Goal: Transaction & Acquisition: Purchase product/service

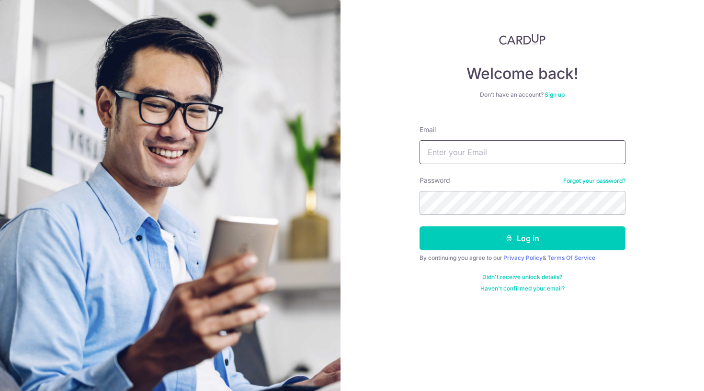
type input "[EMAIL_ADDRESS][DOMAIN_NAME]"
click at [522, 238] on button "Log in" at bounding box center [522, 238] width 206 height 24
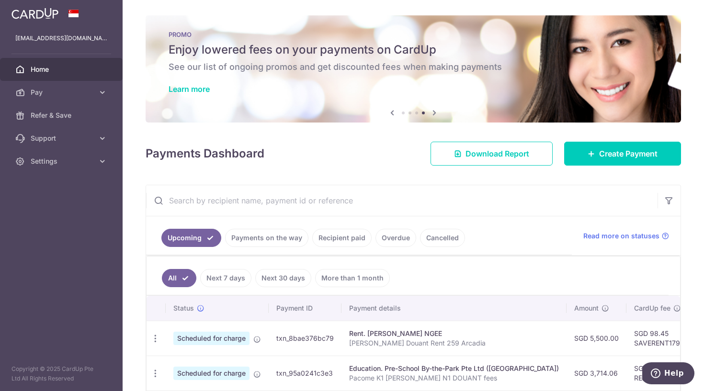
click at [432, 112] on icon at bounding box center [433, 113] width 11 height 12
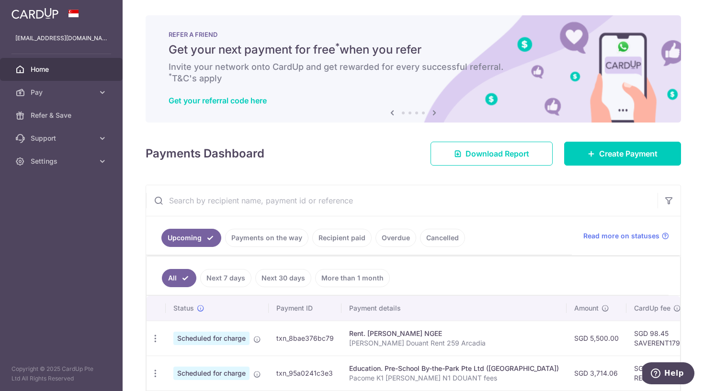
click at [432, 112] on icon at bounding box center [433, 113] width 11 height 12
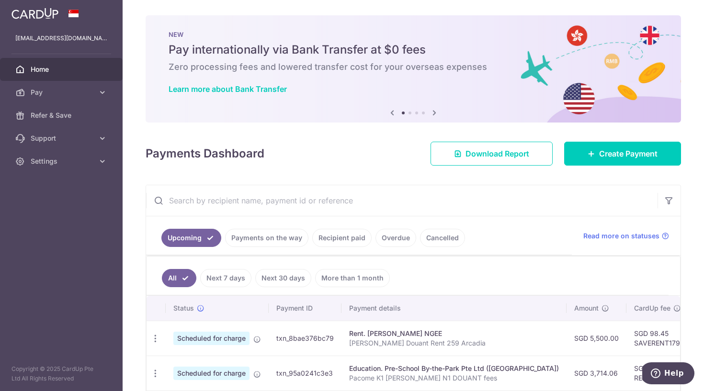
click at [432, 112] on icon at bounding box center [433, 113] width 11 height 12
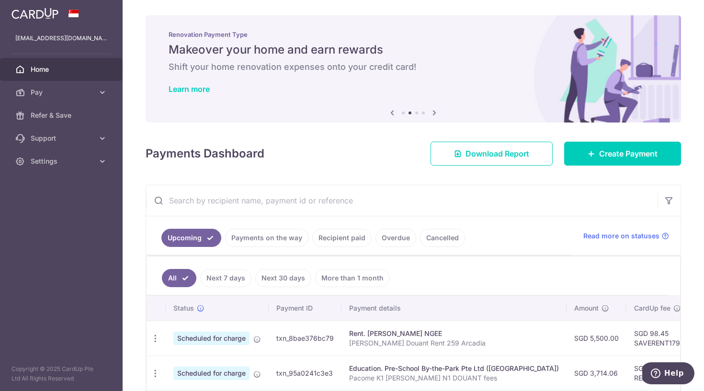
click at [432, 112] on icon at bounding box center [433, 113] width 11 height 12
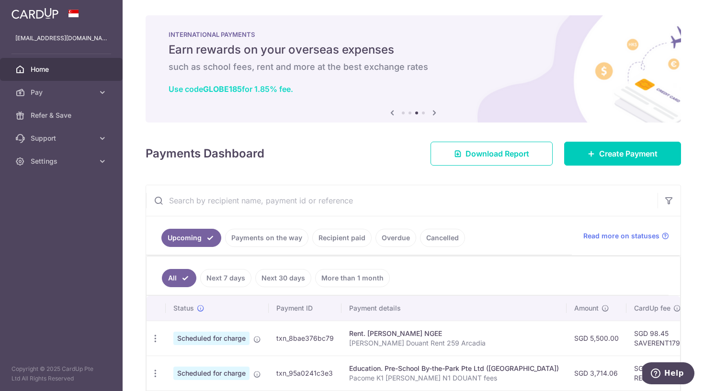
click at [250, 93] on link "Use code GLOBE185 for 1.85% fee." at bounding box center [231, 89] width 124 height 10
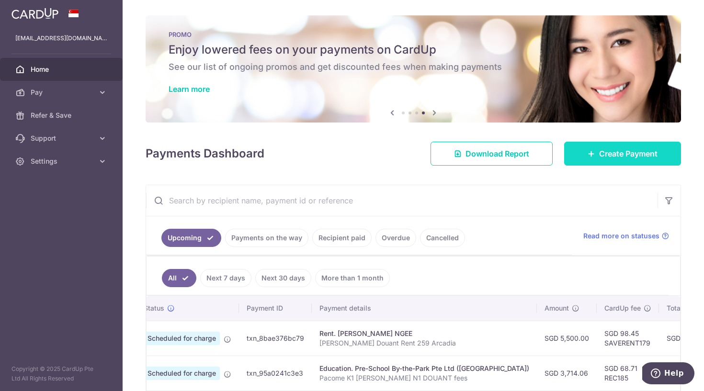
click at [591, 160] on link "Create Payment" at bounding box center [622, 154] width 117 height 24
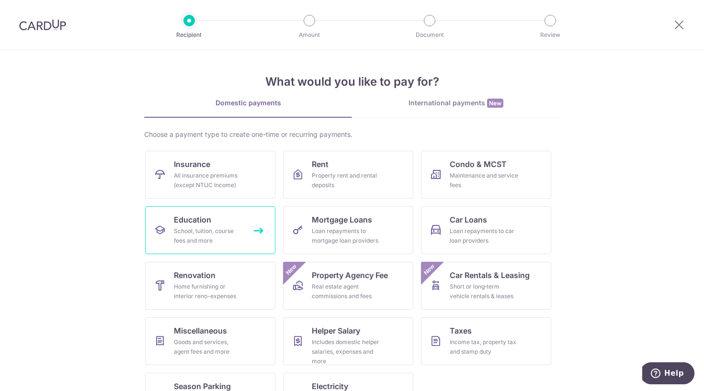
click at [218, 222] on link "Education School, tuition, course fees and more" at bounding box center [210, 230] width 130 height 48
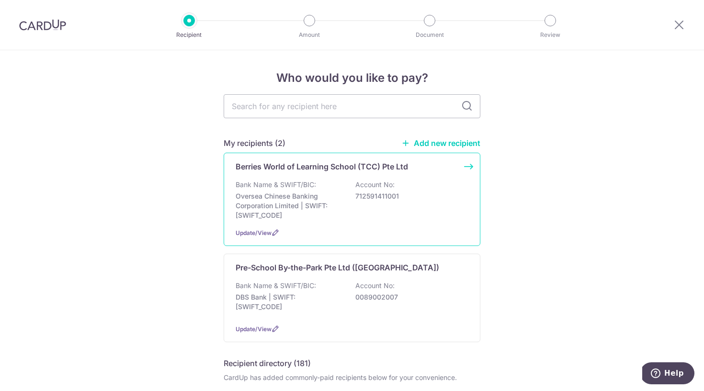
click at [259, 181] on p "Bank Name & SWIFT/BIC:" at bounding box center [276, 185] width 80 height 10
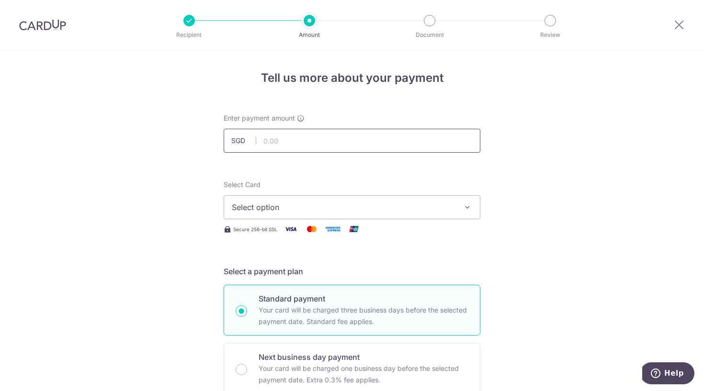
click at [280, 140] on input "text" at bounding box center [352, 141] width 257 height 24
click at [263, 211] on span "Select option" at bounding box center [343, 207] width 223 height 11
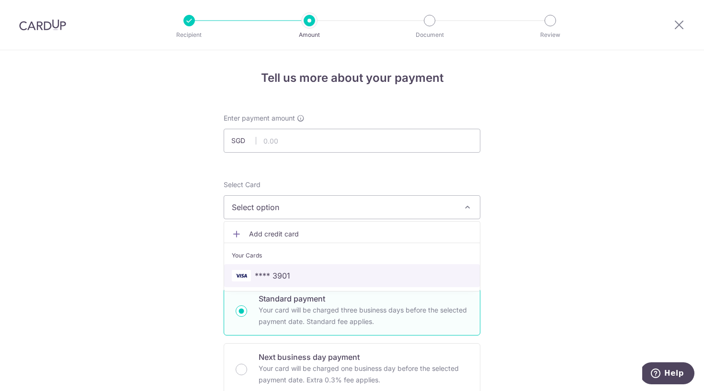
click at [259, 269] on link "**** 3901" at bounding box center [352, 275] width 256 height 23
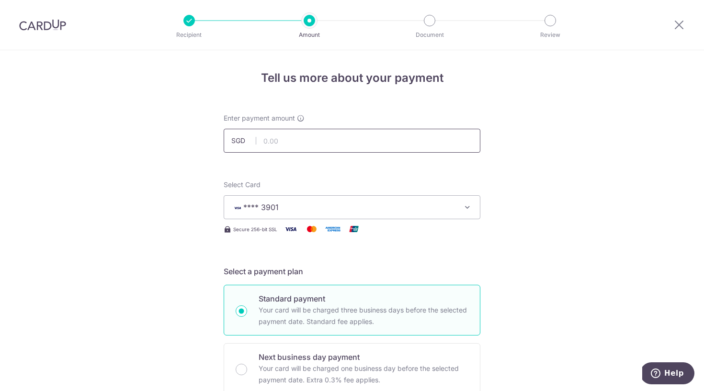
click at [284, 141] on input "text" at bounding box center [352, 141] width 257 height 24
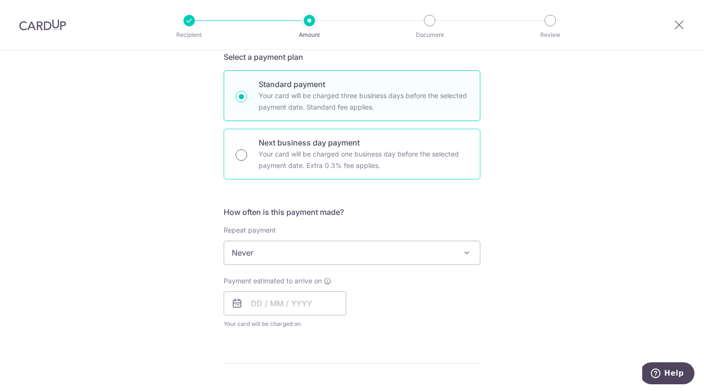
scroll to position [229, 0]
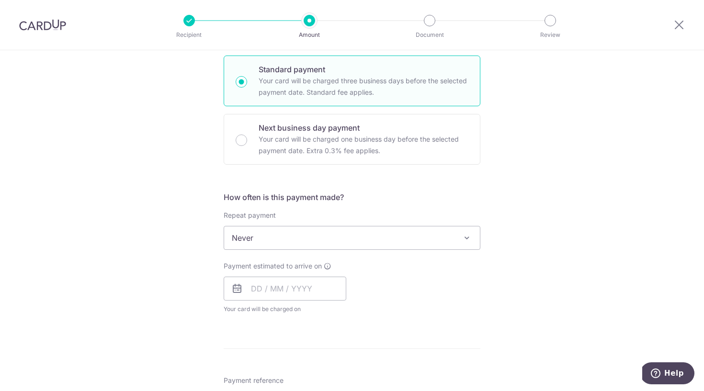
type input "5,406.40"
click at [241, 238] on span "Never" at bounding box center [352, 237] width 256 height 23
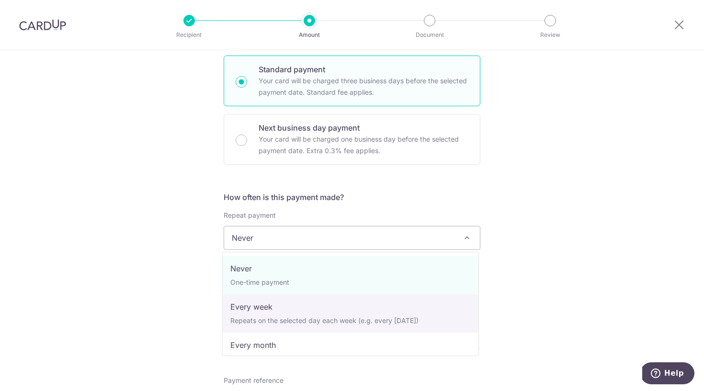
select select "2"
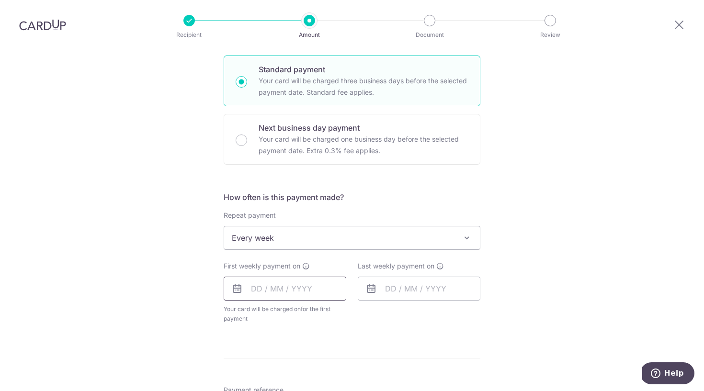
click at [247, 287] on input "text" at bounding box center [285, 289] width 123 height 24
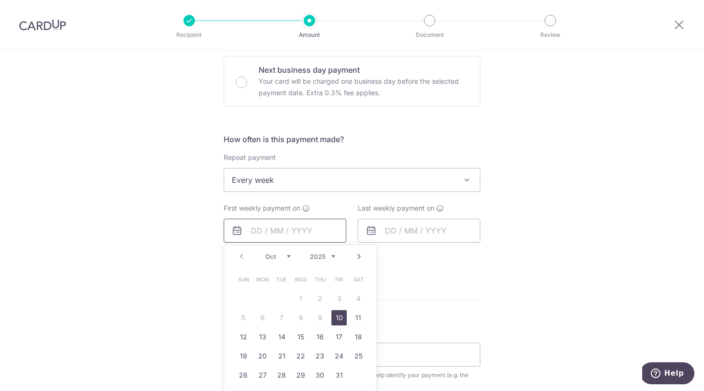
scroll to position [314, 0]
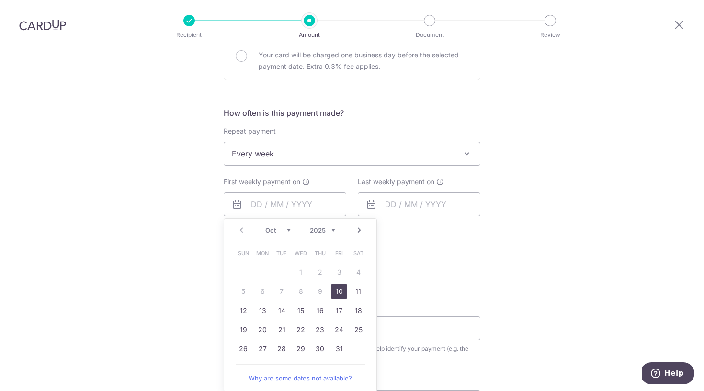
click at [334, 292] on link "10" at bounding box center [338, 291] width 15 height 15
type input "10/10/2025"
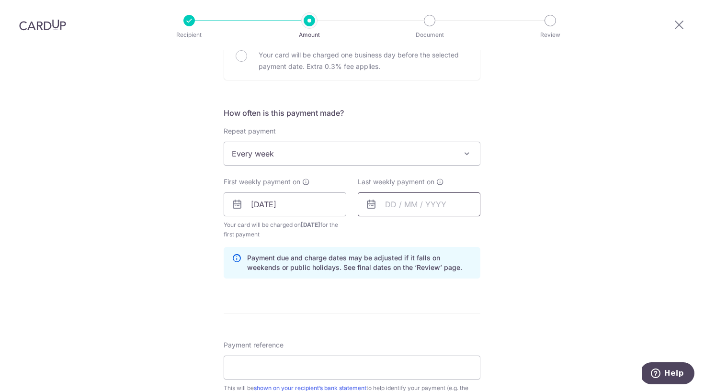
click at [381, 206] on input "text" at bounding box center [419, 204] width 123 height 24
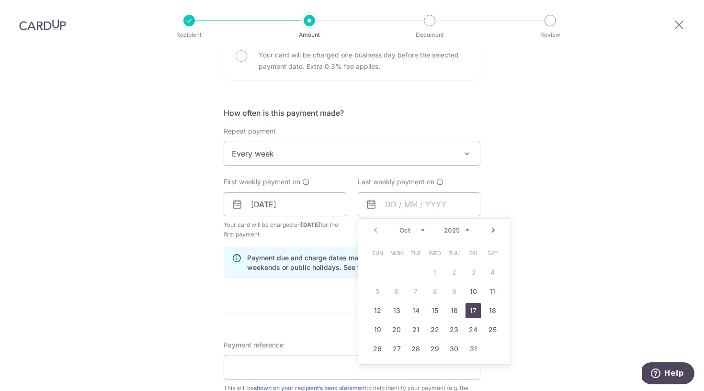
click at [469, 313] on link "17" at bounding box center [472, 310] width 15 height 15
type input "17/10/2025"
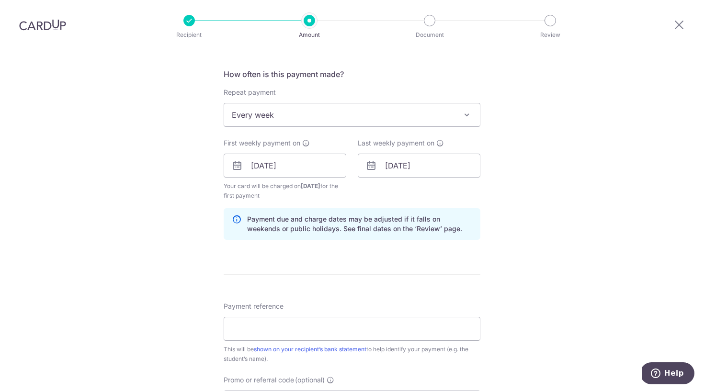
scroll to position [365, 0]
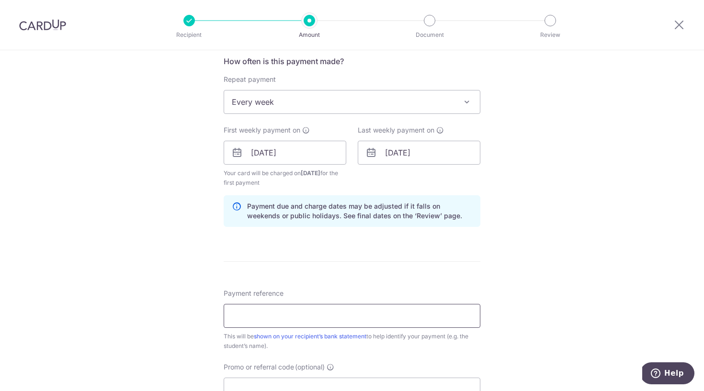
click at [284, 317] on input "Payment reference" at bounding box center [352, 316] width 257 height 24
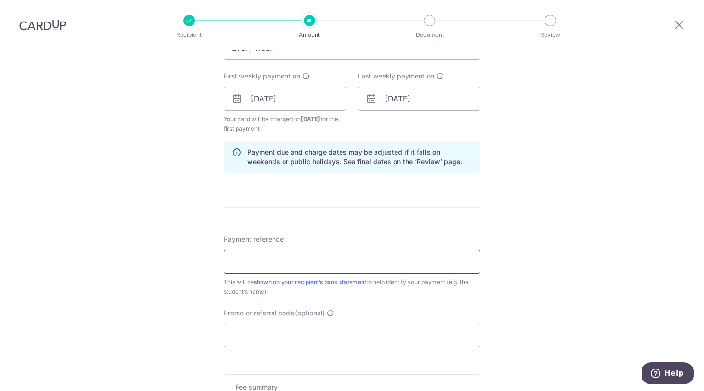
scroll to position [465, 0]
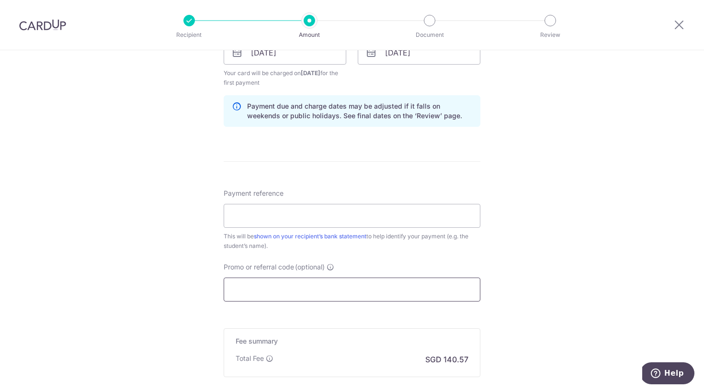
click at [270, 296] on input "Promo or referral code (optional)" at bounding box center [352, 290] width 257 height 24
paste input "BREC179"
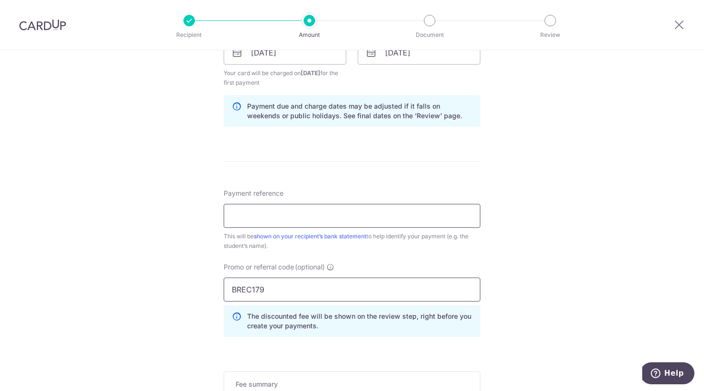
type input "BREC179"
click at [258, 219] on input "Payment reference" at bounding box center [352, 216] width 257 height 24
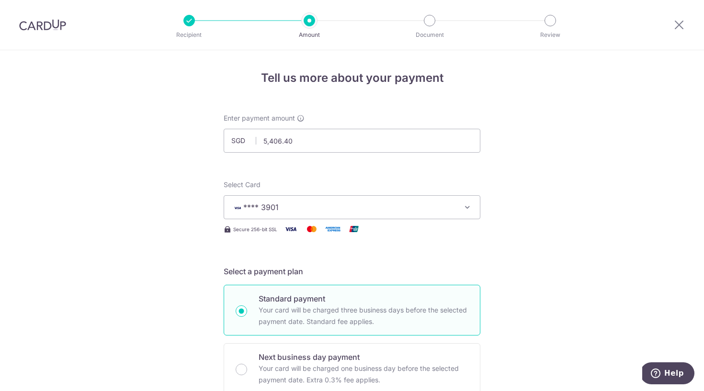
scroll to position [0, 0]
click at [266, 140] on input "5,406.40" at bounding box center [352, 141] width 257 height 24
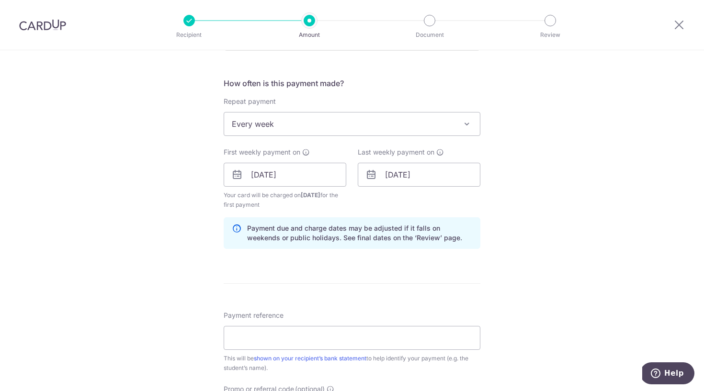
scroll to position [343, 0]
type input "2,703.20"
click at [259, 338] on input "Payment reference" at bounding box center [352, 338] width 257 height 24
paste input "DT-I25003333"
paste input "D240497"
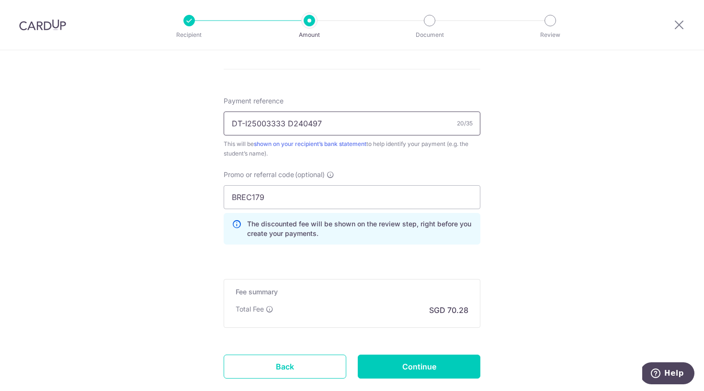
scroll to position [564, 0]
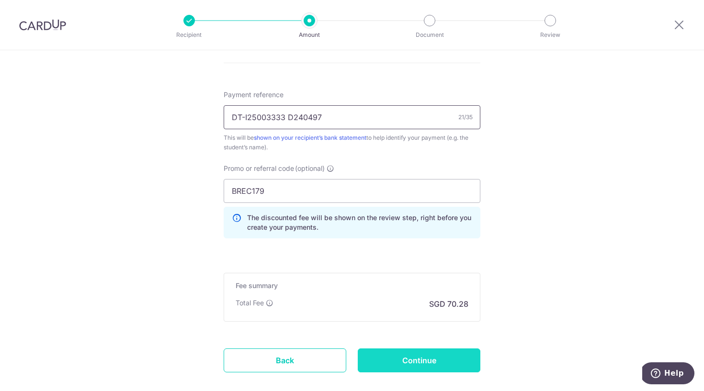
paste input "DT-I25003332"
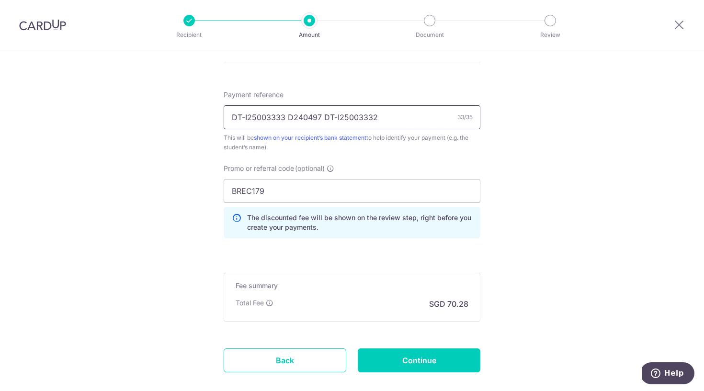
click at [286, 118] on input "DT-I25003333 D240497 DT-I25003332" at bounding box center [352, 117] width 257 height 24
click at [322, 117] on input "DT-I25003333/D240497 DT-I25003332" at bounding box center [352, 117] width 257 height 24
click at [380, 118] on input "DT-I25003333/D240497/DT-I25003332" at bounding box center [352, 117] width 257 height 24
paste input "D"
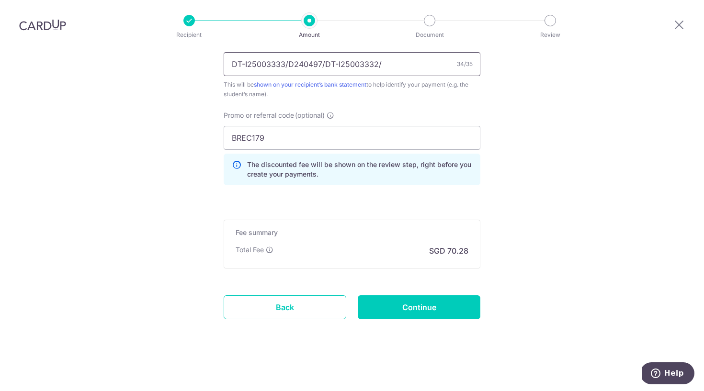
scroll to position [617, 0]
type input "DT-I25003333/D240497/DT-I25003332/"
click at [390, 310] on input "Continue" at bounding box center [419, 307] width 123 height 24
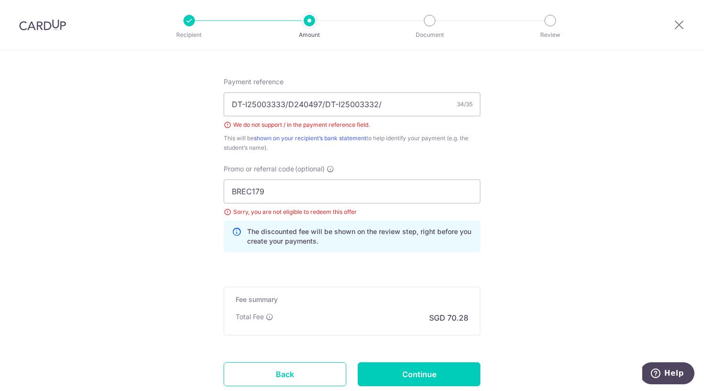
scroll to position [519, 0]
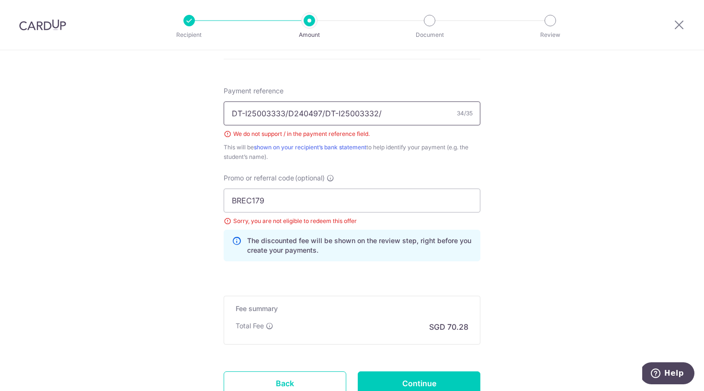
click at [382, 114] on input "DT-I25003333/D240497/DT-I25003332/" at bounding box center [352, 113] width 257 height 24
type input "DT-I25003333 D240497 DT-I25003332"
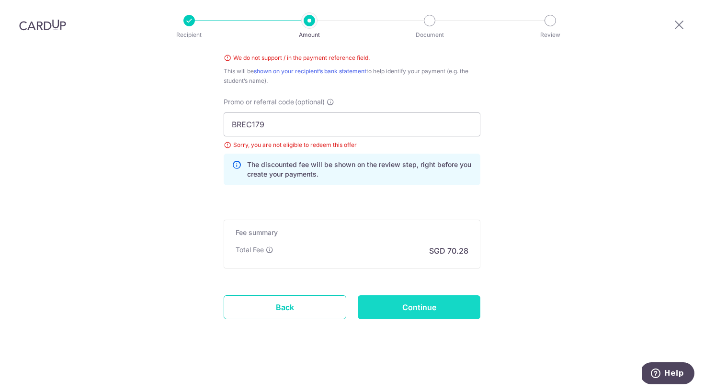
scroll to position [595, 0]
click at [404, 309] on input "Continue" at bounding box center [419, 307] width 123 height 24
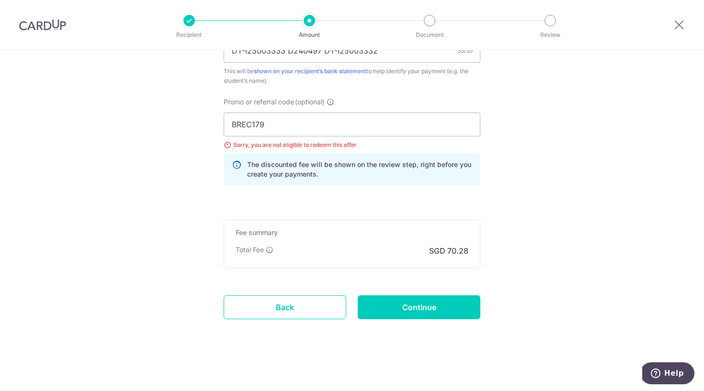
scroll to position [582, 0]
click at [235, 162] on icon at bounding box center [237, 169] width 10 height 19
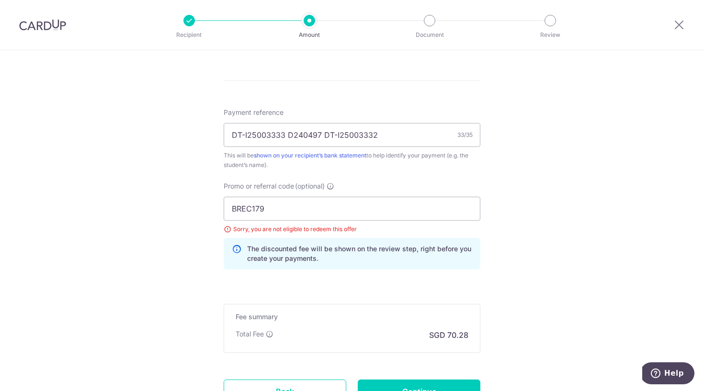
scroll to position [511, 0]
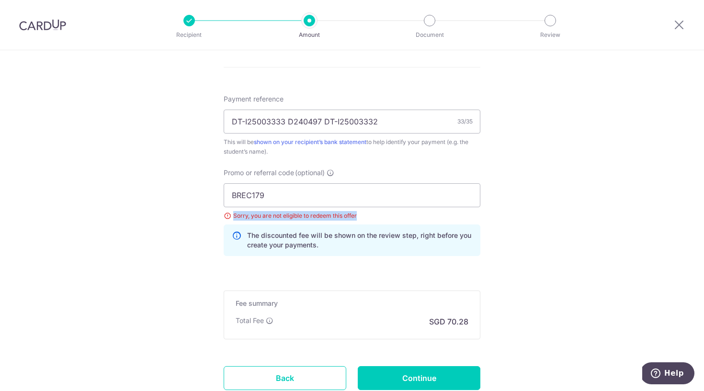
drag, startPoint x: 232, startPoint y: 214, endPoint x: 362, endPoint y: 215, distance: 130.2
click at [362, 215] on div "Sorry, you are not eligible to redeem this offer" at bounding box center [352, 216] width 257 height 10
copy div "Sorry, you are not eligible to redeem this offer"
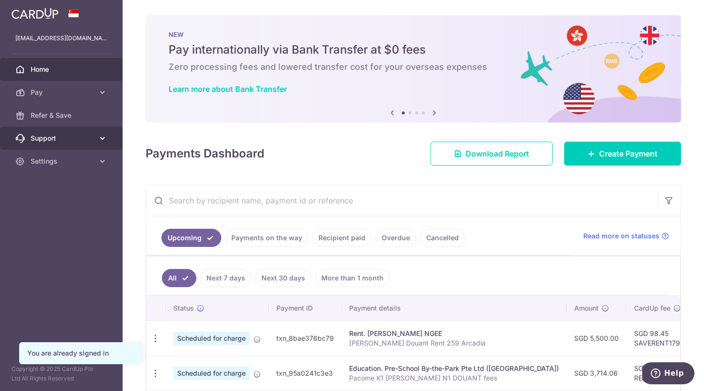
click at [101, 140] on icon at bounding box center [103, 139] width 10 height 10
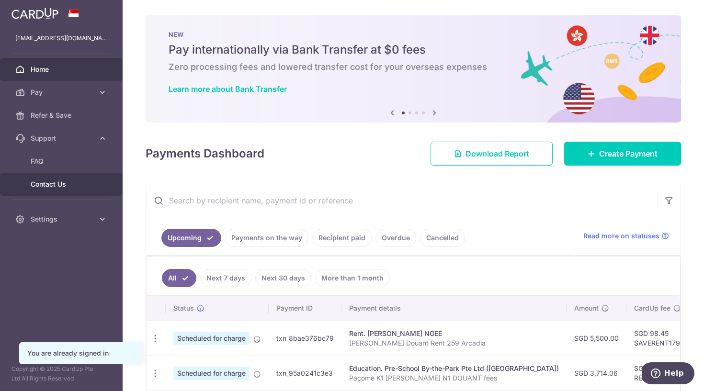
click at [67, 179] on link "Contact Us" at bounding box center [61, 184] width 123 height 23
